Goal: Transaction & Acquisition: Subscribe to service/newsletter

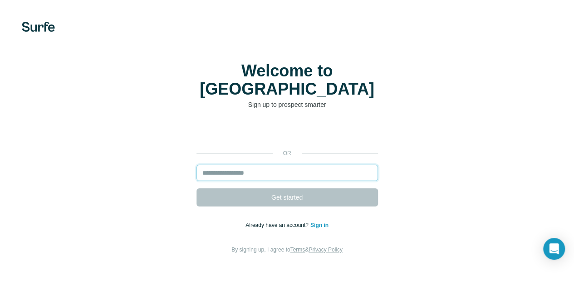
click at [197, 164] on input "email" at bounding box center [288, 172] width 182 height 16
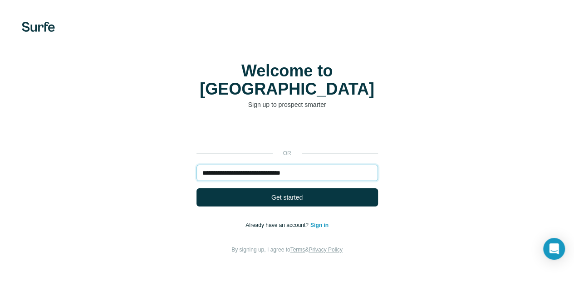
type input "**********"
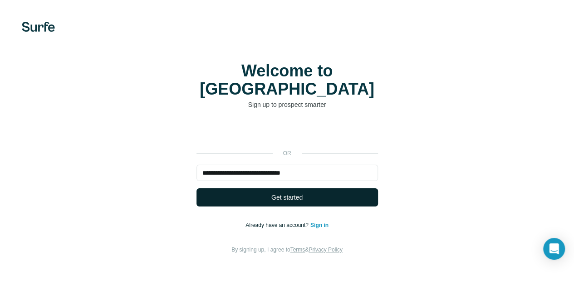
click at [197, 188] on button "Get started" at bounding box center [288, 197] width 182 height 18
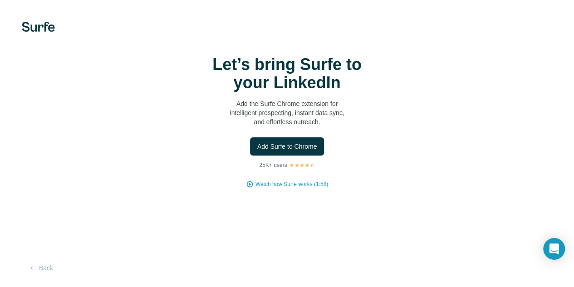
click at [146, 181] on div "Let’s bring Surfe to your LinkedIn Add the Surfe Chrome extension for intellige…" at bounding box center [287, 121] width 538 height 133
click at [257, 151] on span "Add Surfe to Chrome" at bounding box center [287, 146] width 60 height 9
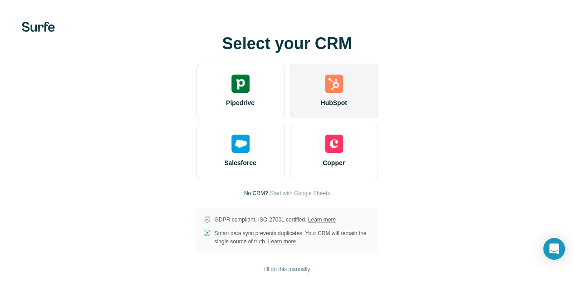
scroll to position [9, 0]
click at [325, 74] on img at bounding box center [334, 83] width 18 height 18
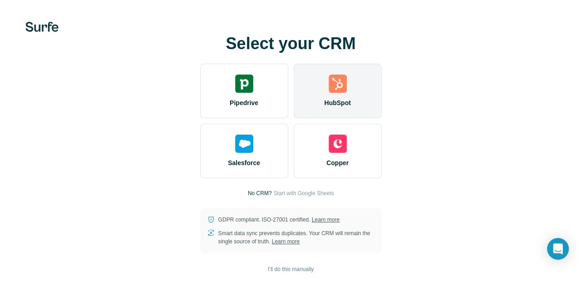
scroll to position [0, 0]
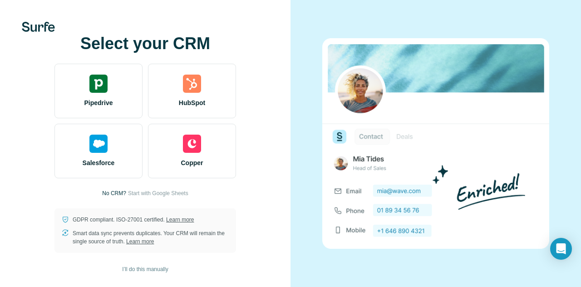
click at [271, 22] on div at bounding box center [145, 27] width 291 height 10
